Goal: Information Seeking & Learning: Learn about a topic

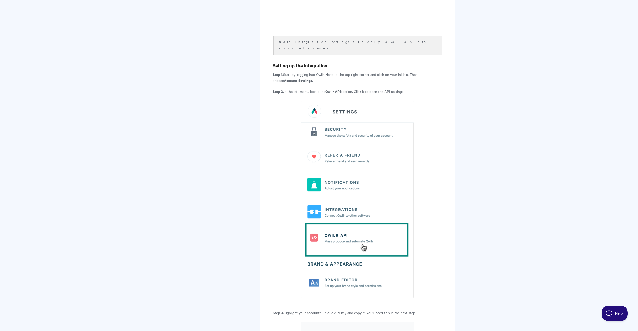
scroll to position [226, 0]
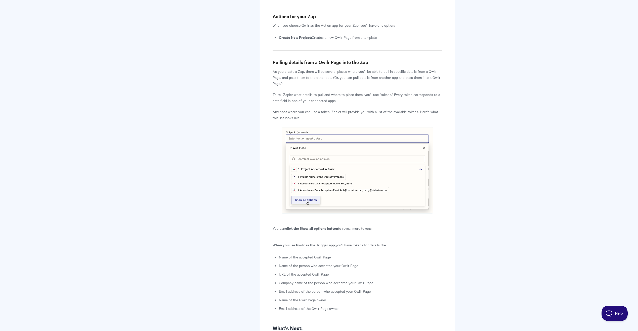
scroll to position [1037, 0]
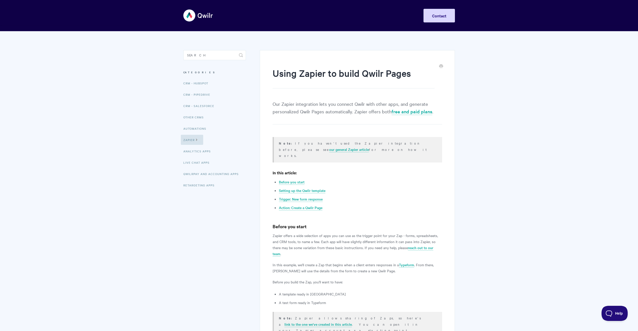
drag, startPoint x: 514, startPoint y: 161, endPoint x: 520, endPoint y: 65, distance: 96.8
click at [197, 105] on link "CRM - Salesforce" at bounding box center [199, 106] width 37 height 10
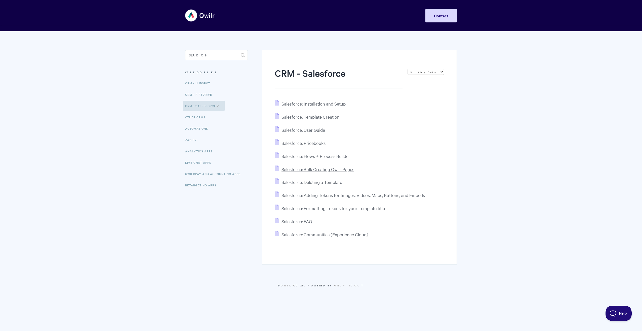
click at [302, 169] on span "Salesforce: Bulk Creating Qwilr Pages" at bounding box center [317, 169] width 73 height 6
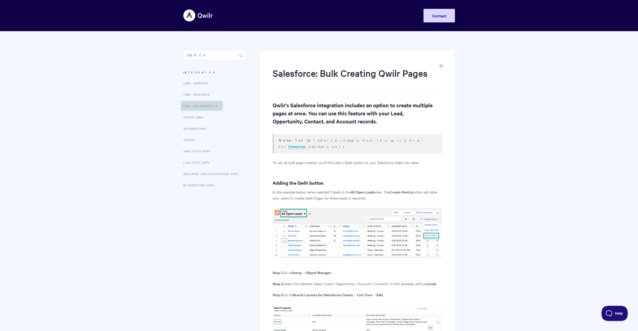
click at [207, 107] on link "CRM - Salesforce" at bounding box center [202, 106] width 42 height 10
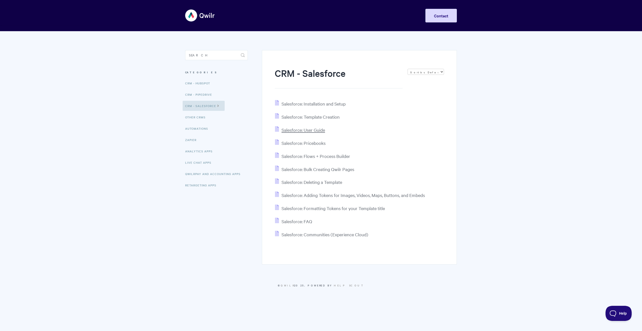
click at [317, 132] on span "Salesforce: User Guide" at bounding box center [303, 130] width 44 height 6
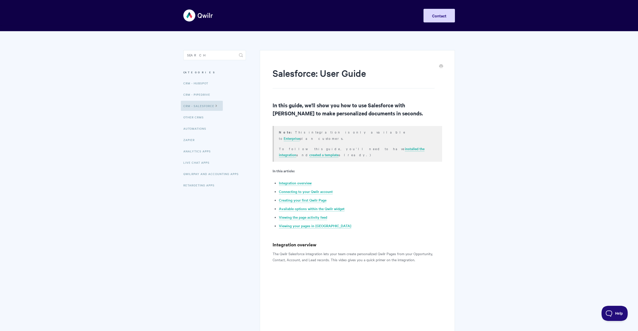
drag, startPoint x: 213, startPoint y: 190, endPoint x: 195, endPoint y: 124, distance: 68.1
click at [195, 103] on link "CRM - Salesforce" at bounding box center [202, 106] width 42 height 10
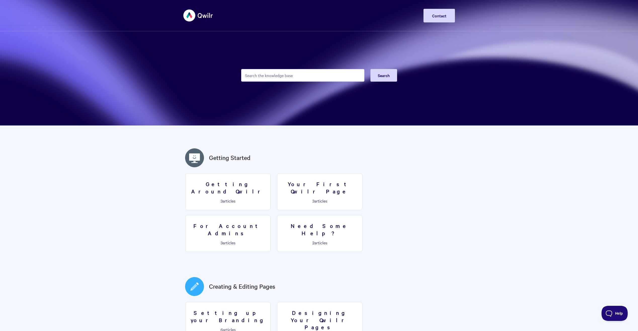
click at [203, 18] on img at bounding box center [198, 15] width 30 height 19
